Goal: Check status

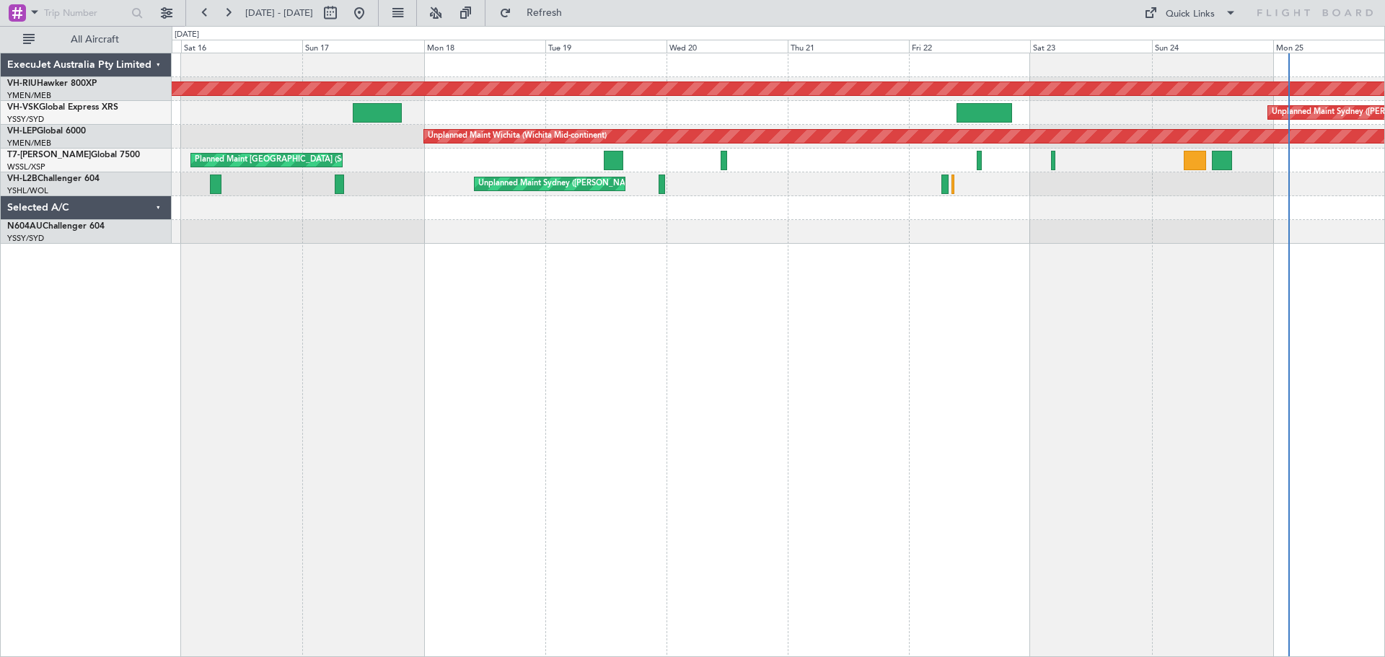
click at [1184, 250] on div "Planned Maint [GEOGRAPHIC_DATA] ([GEOGRAPHIC_DATA]) Unplanned Maint Sydney ([PE…" at bounding box center [778, 355] width 1213 height 604
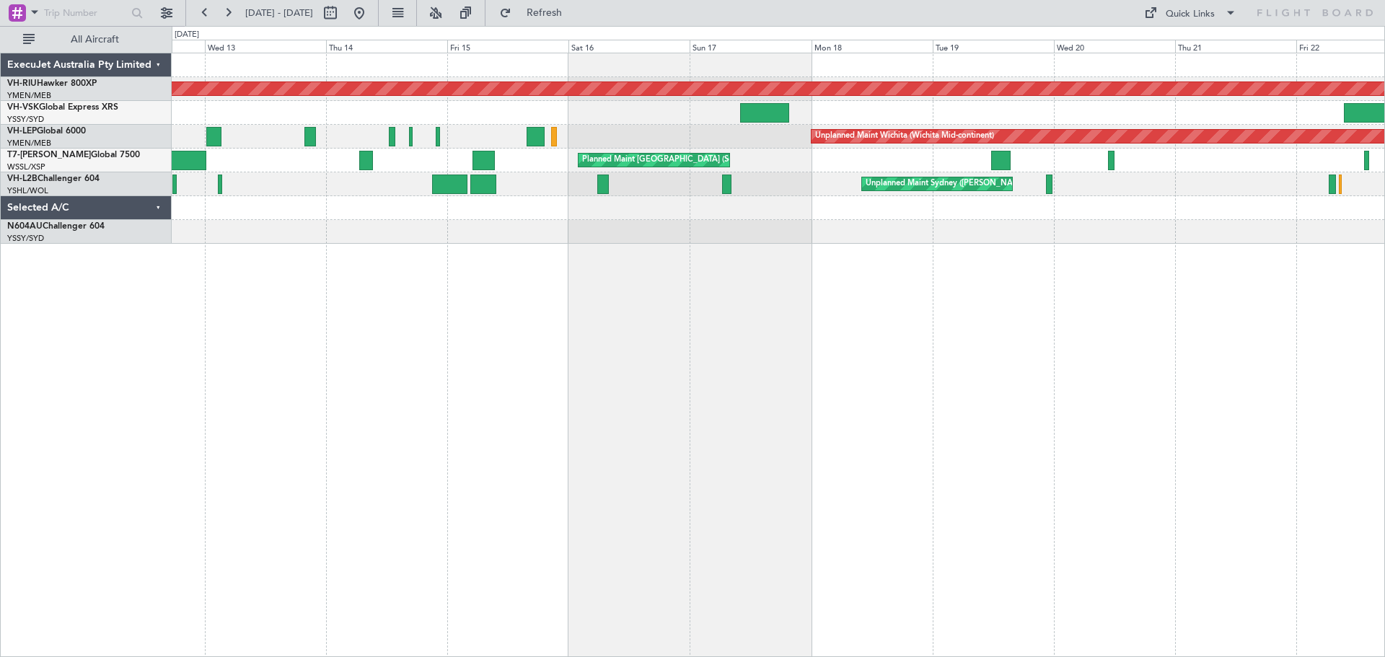
click at [876, 276] on div "Planned Maint [GEOGRAPHIC_DATA] ([GEOGRAPHIC_DATA]) Unplanned Maint Sydney ([PE…" at bounding box center [778, 355] width 1213 height 604
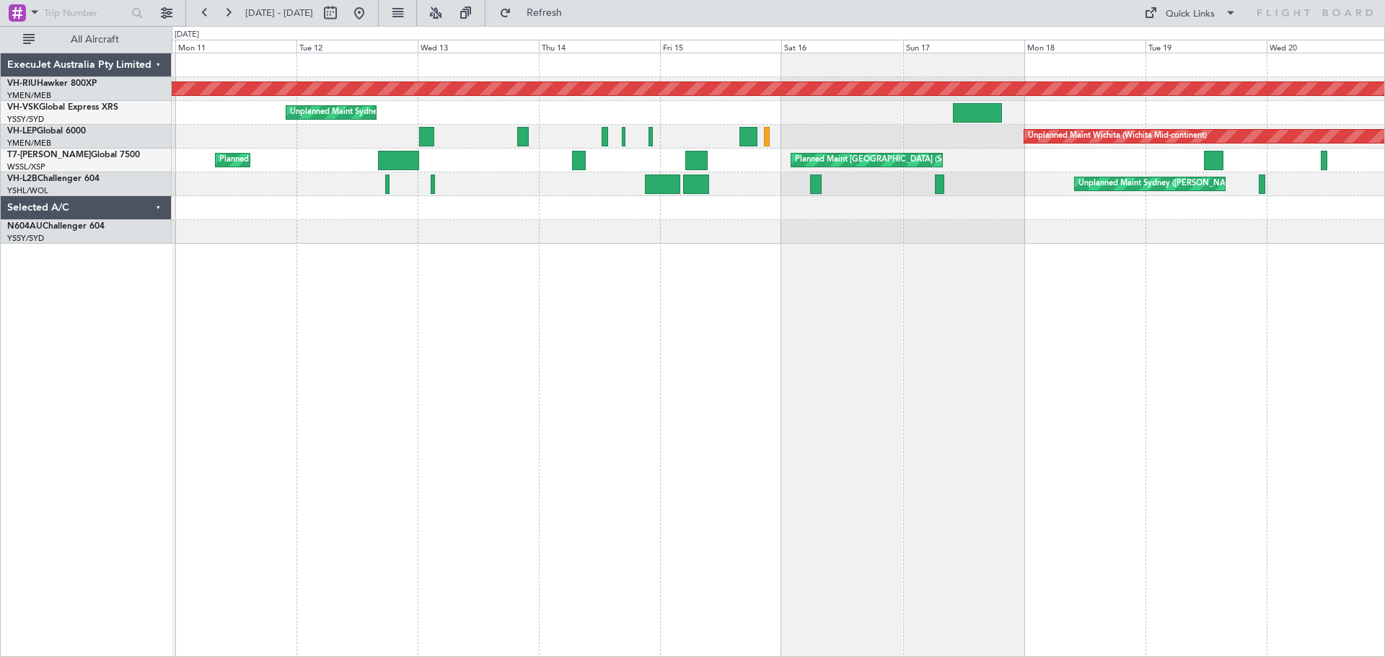
click at [653, 319] on div "Planned Maint [GEOGRAPHIC_DATA] ([GEOGRAPHIC_DATA]) Unplanned Maint Sydney ([PE…" at bounding box center [778, 355] width 1213 height 604
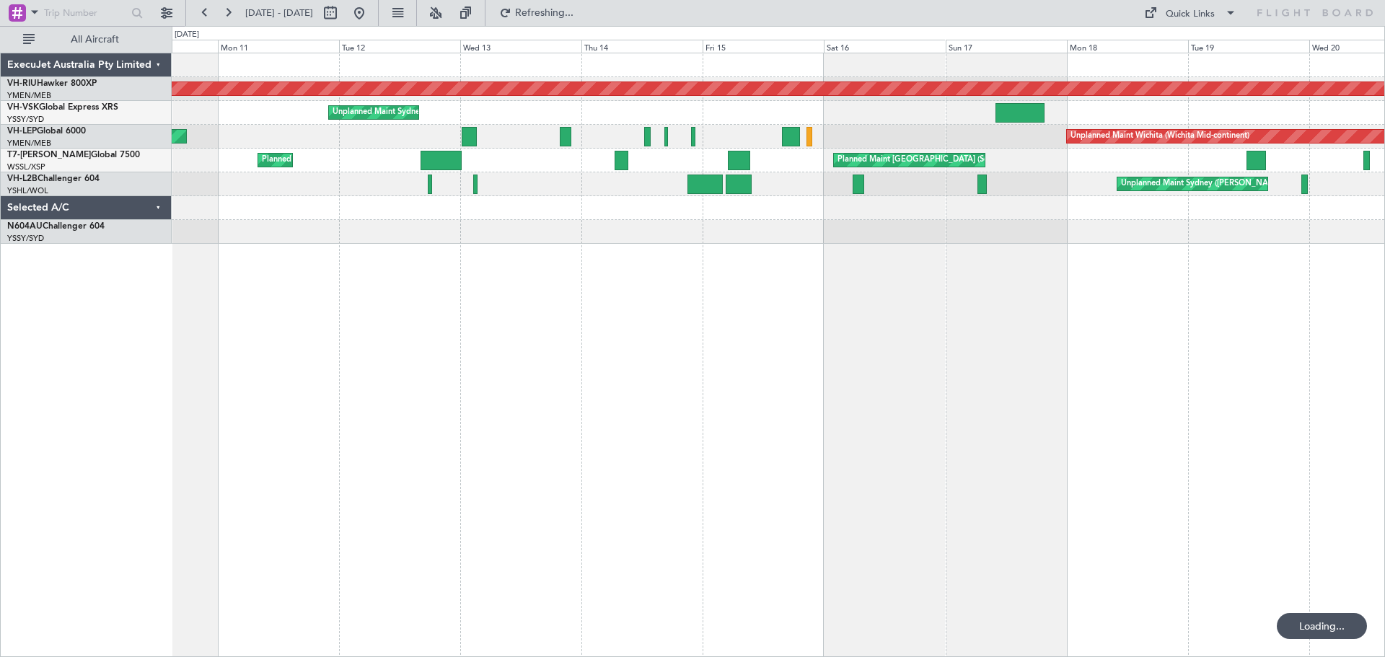
click at [775, 320] on div "Planned Maint [GEOGRAPHIC_DATA] ([GEOGRAPHIC_DATA]) Unplanned Maint Sydney ([PE…" at bounding box center [778, 355] width 1213 height 604
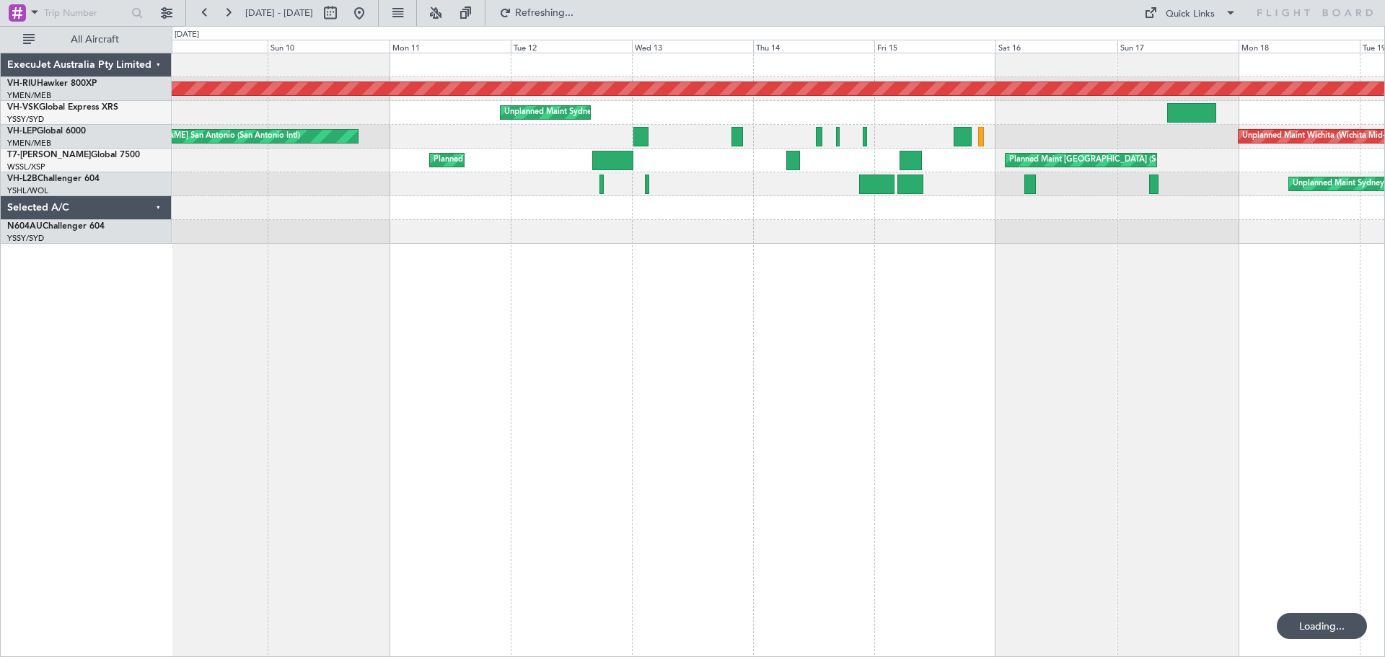
click at [744, 318] on div "Planned Maint [GEOGRAPHIC_DATA] ([GEOGRAPHIC_DATA]) Unplanned Maint Sydney ([PE…" at bounding box center [778, 355] width 1213 height 604
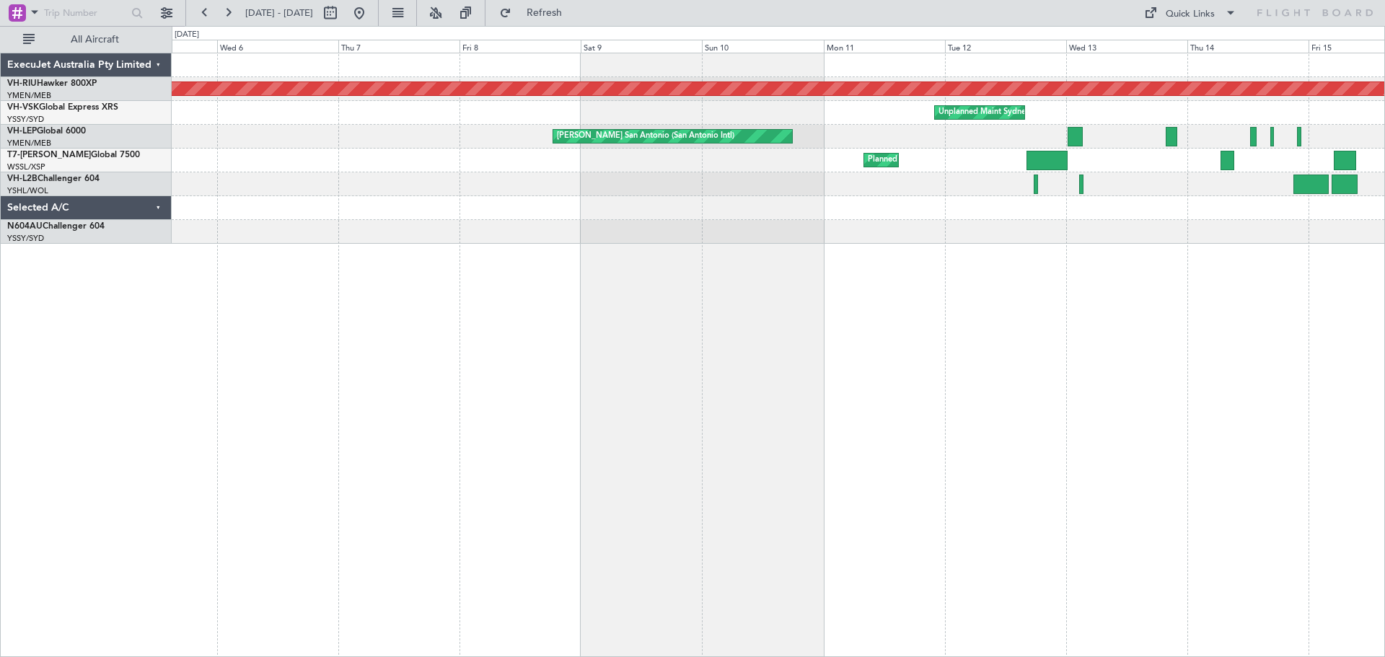
click at [612, 330] on div "Planned Maint [GEOGRAPHIC_DATA] ([GEOGRAPHIC_DATA]) Unplanned Maint Sydney ([PE…" at bounding box center [778, 355] width 1213 height 604
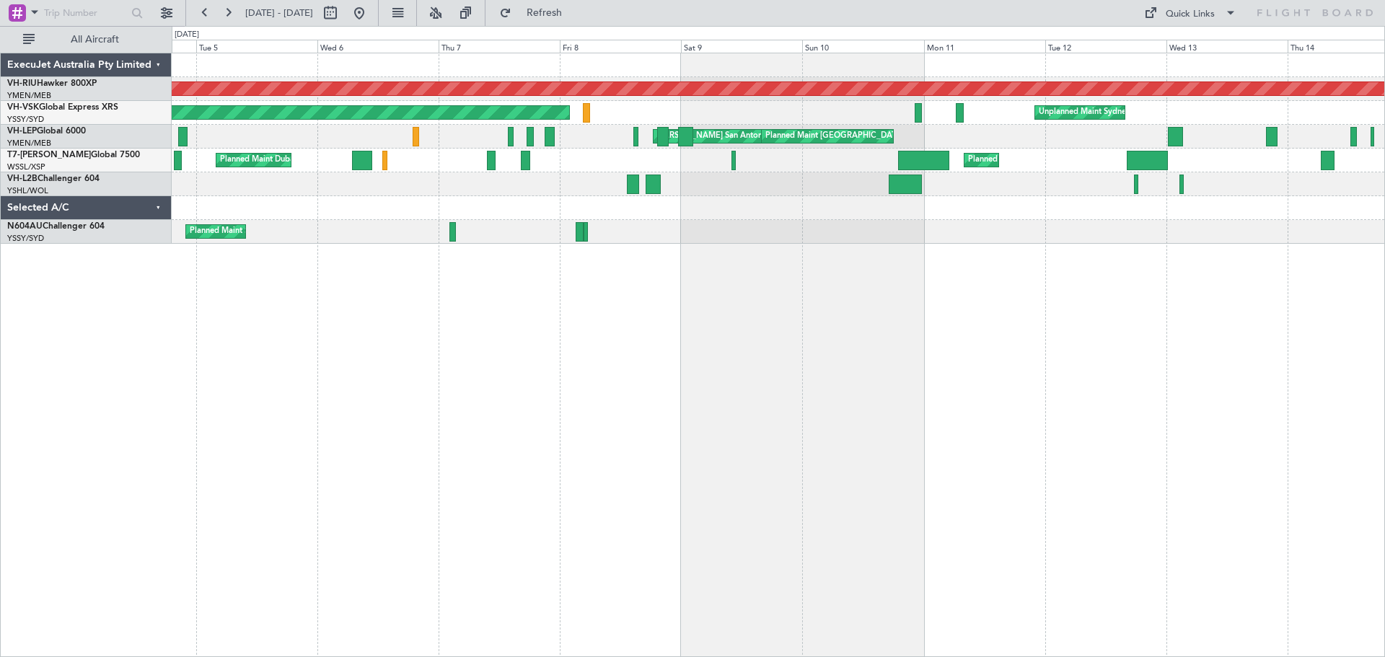
click at [554, 312] on div "Planned Maint [GEOGRAPHIC_DATA] ([GEOGRAPHIC_DATA]) Unplanned Maint Sydney ([PE…" at bounding box center [778, 355] width 1213 height 604
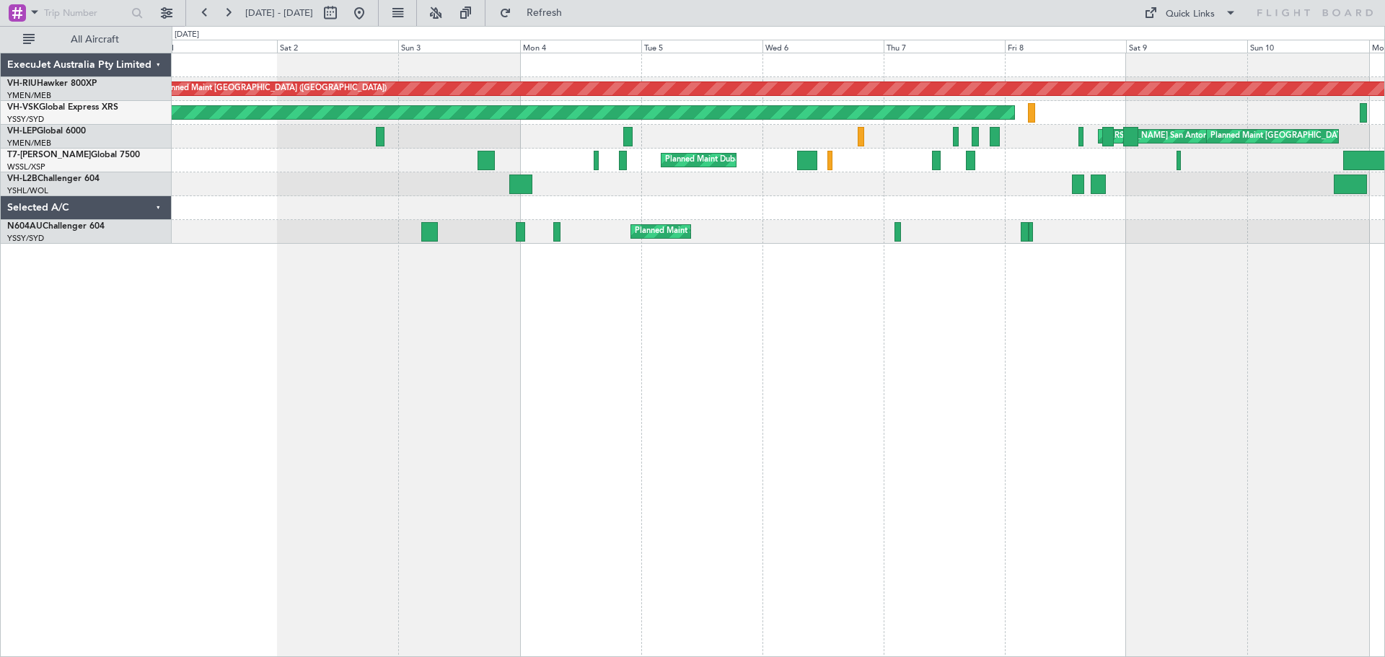
click at [650, 337] on div "Planned Maint [GEOGRAPHIC_DATA] ([GEOGRAPHIC_DATA]) Planned Maint [GEOGRAPHIC_D…" at bounding box center [778, 355] width 1213 height 604
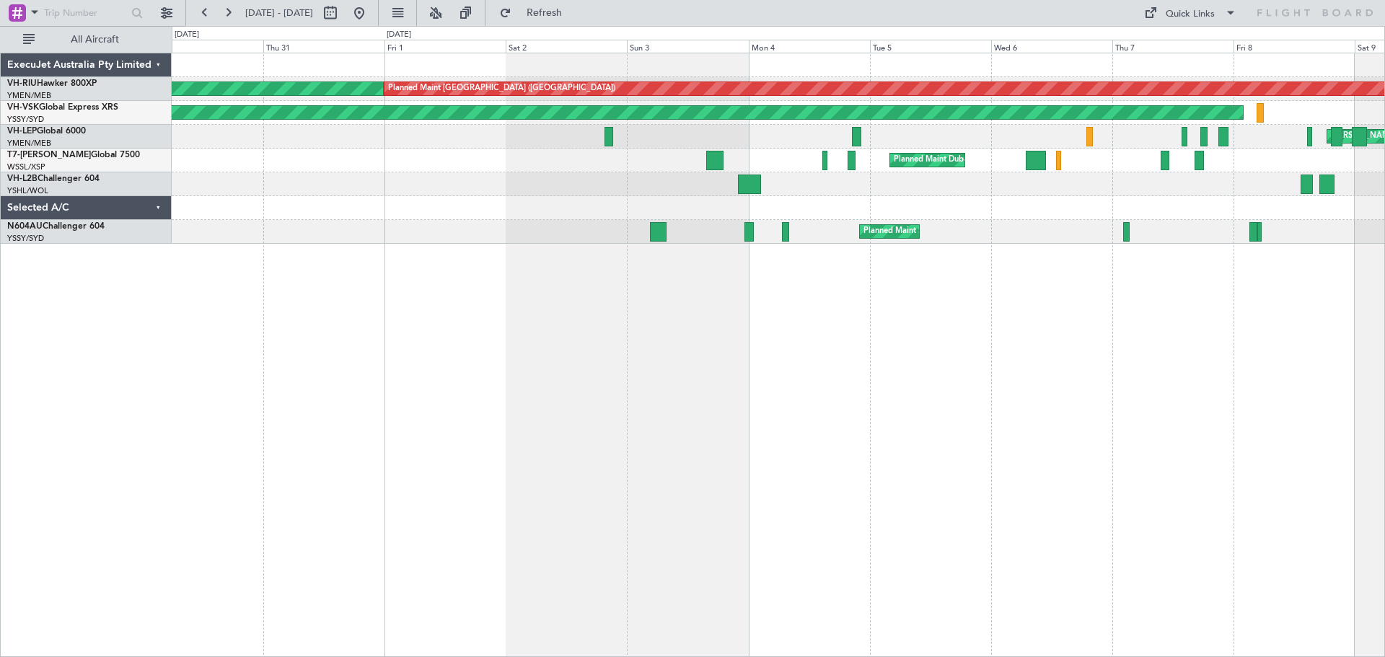
click at [545, 280] on div "Planned Maint [GEOGRAPHIC_DATA] ([GEOGRAPHIC_DATA]) Planned Maint [GEOGRAPHIC_D…" at bounding box center [778, 355] width 1213 height 604
